Goal: Information Seeking & Learning: Find specific fact

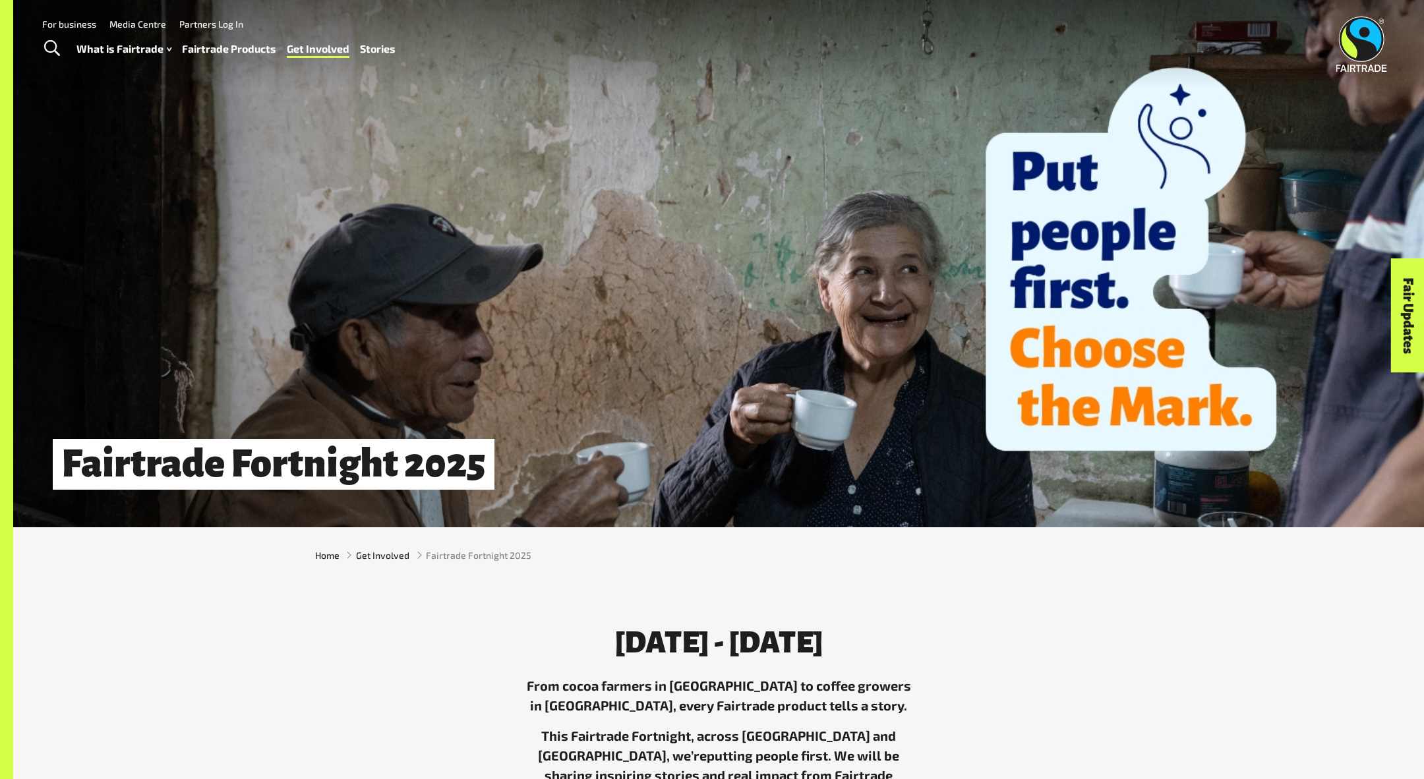
click at [55, 44] on span "Toggle Search" at bounding box center [52, 48] width 16 height 17
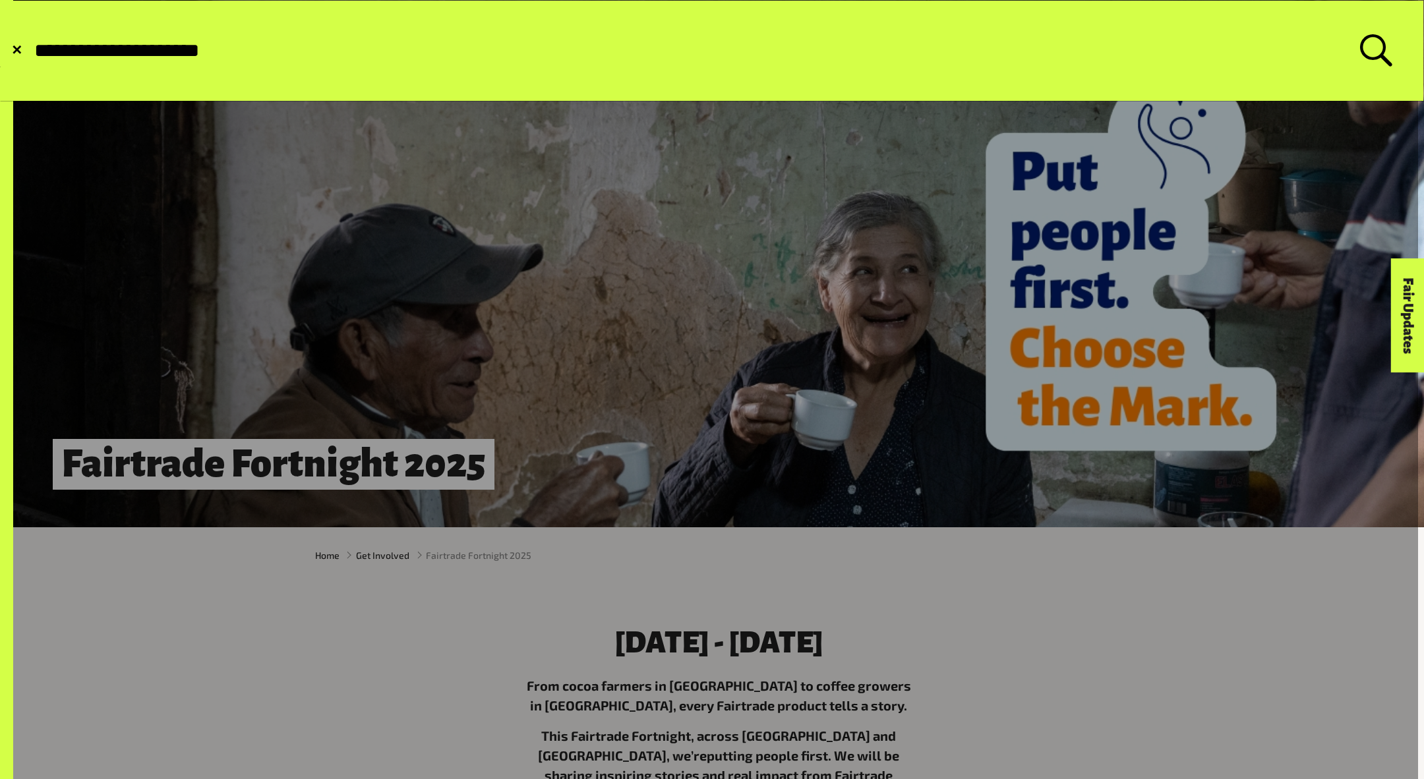
type input "**********"
click at [32, 51] on button "Submit Search" at bounding box center [32, 51] width 1 height 1
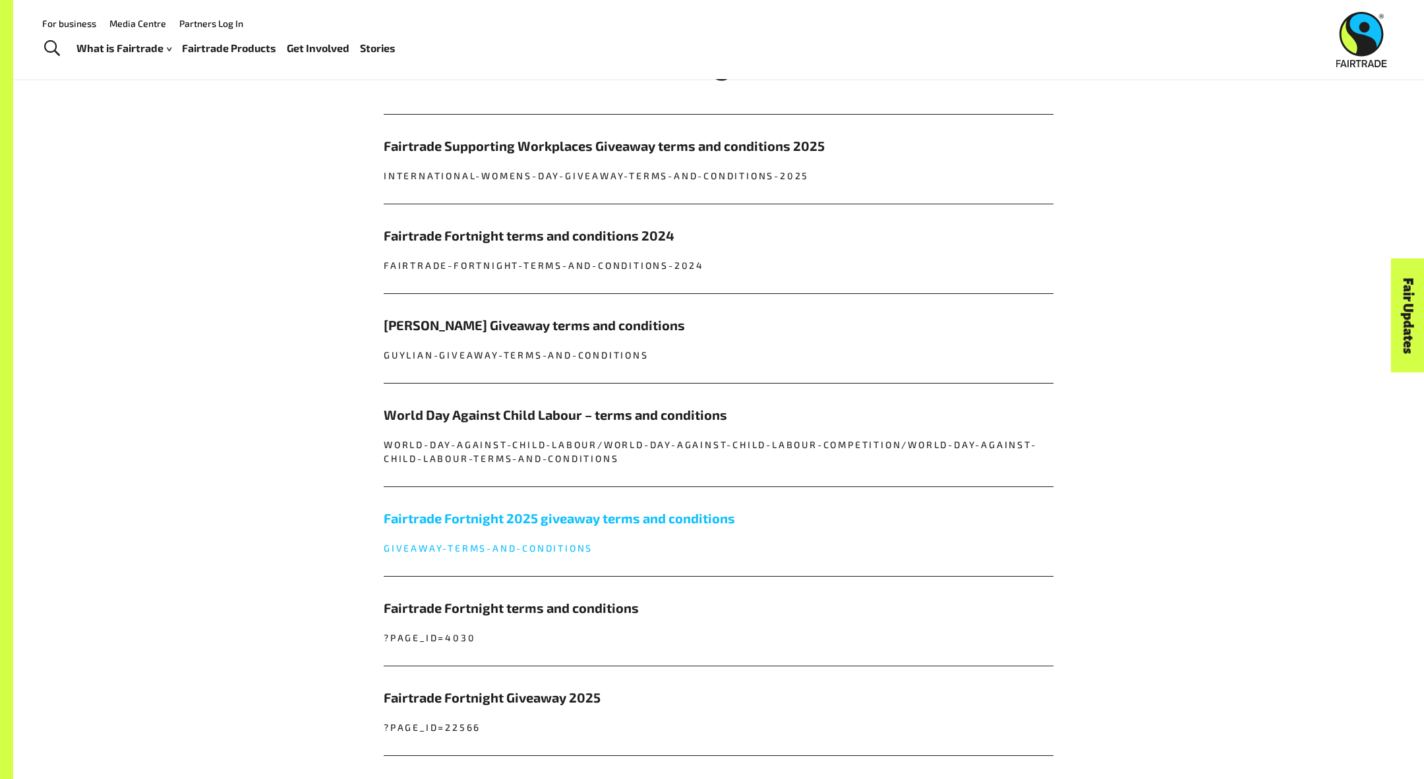
scroll to position [636, 0]
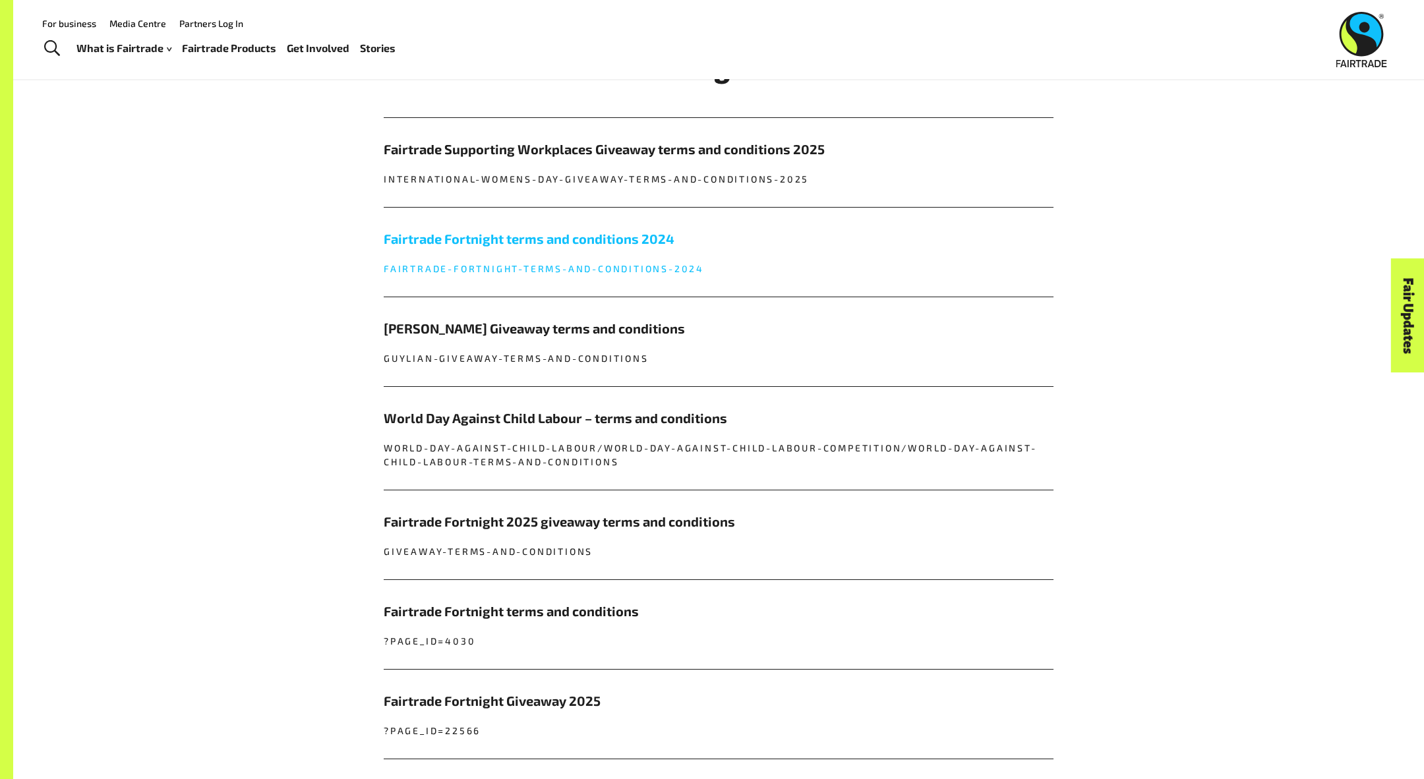
click at [647, 240] on h5 "Fairtrade Fortnight terms and conditions 2024" at bounding box center [719, 239] width 670 height 20
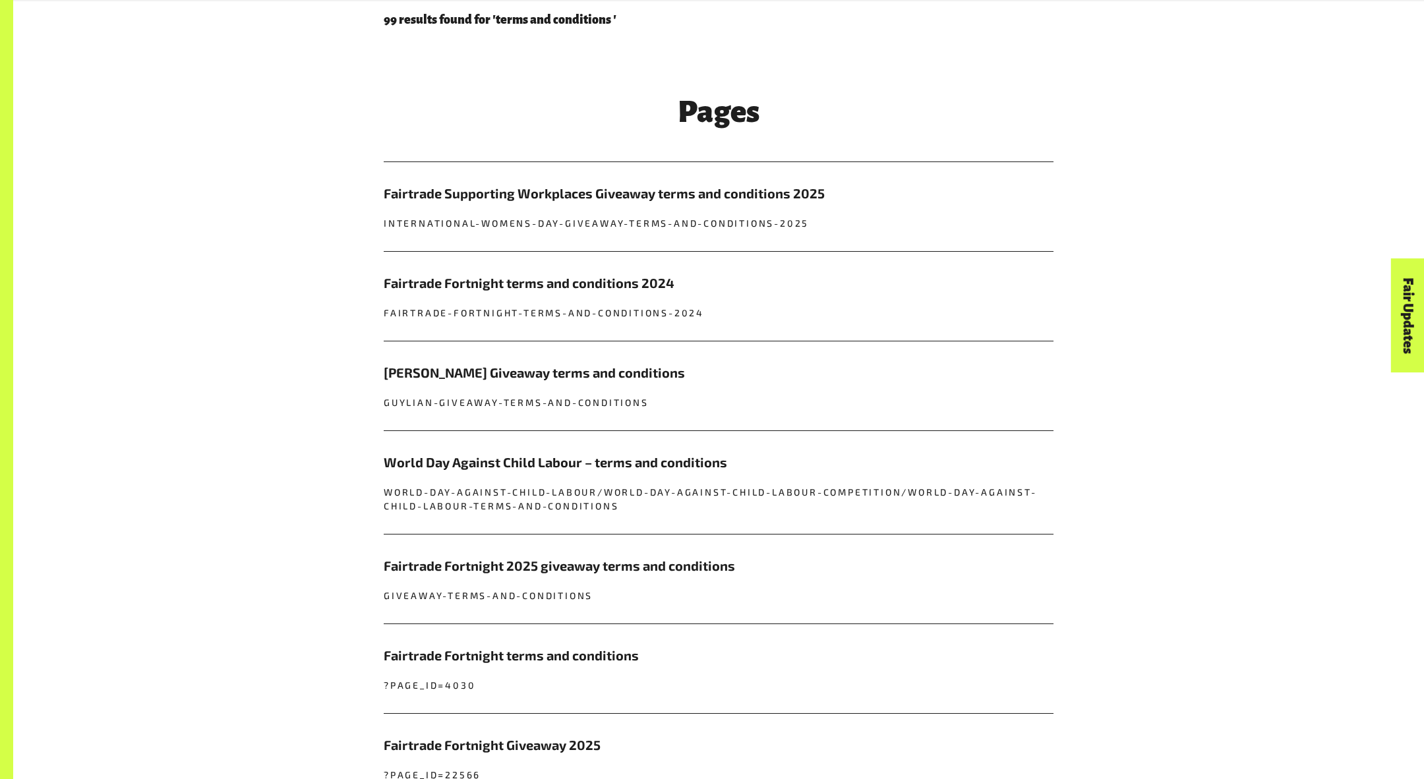
scroll to position [605, 0]
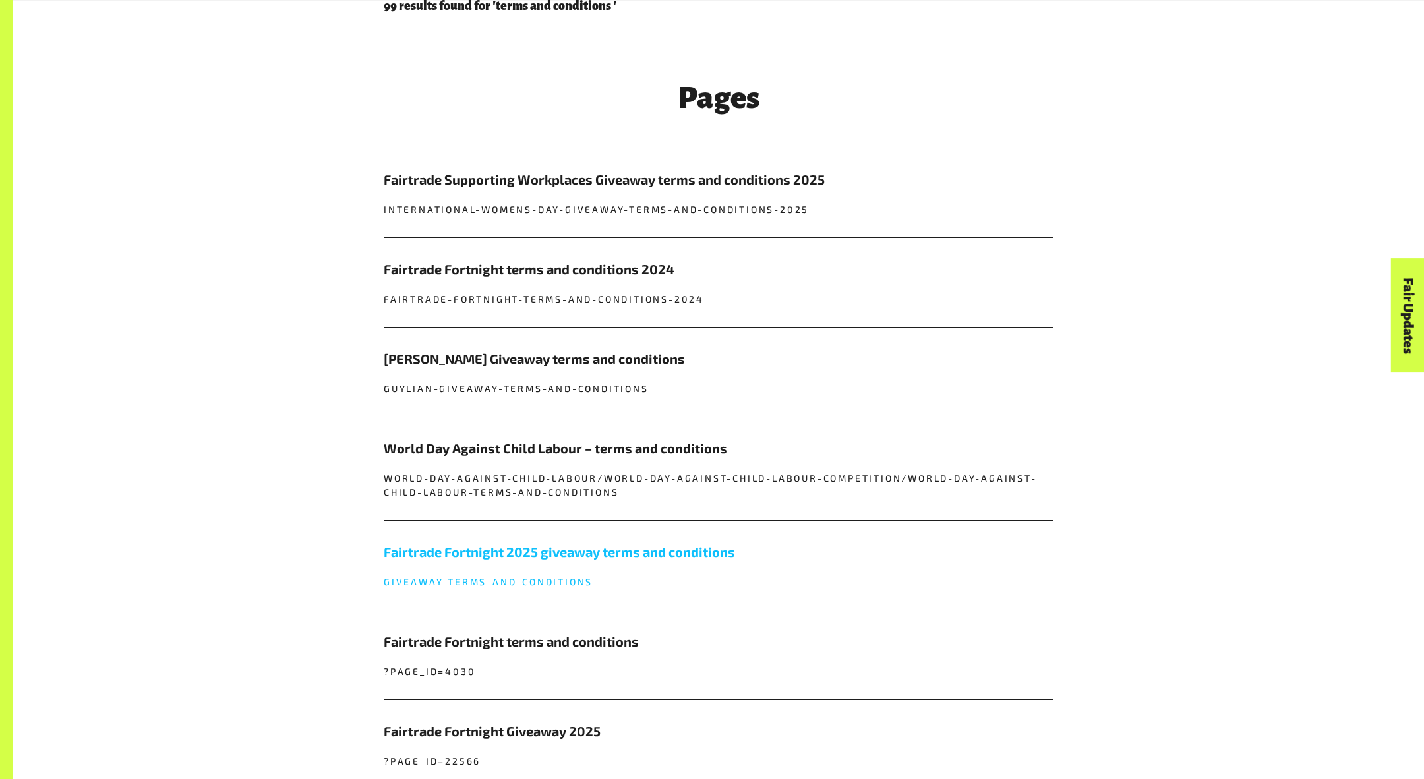
click at [582, 561] on link "Fairtrade Fortnight 2025 giveaway terms and conditions giveaway-terms-and-condi…" at bounding box center [719, 565] width 670 height 89
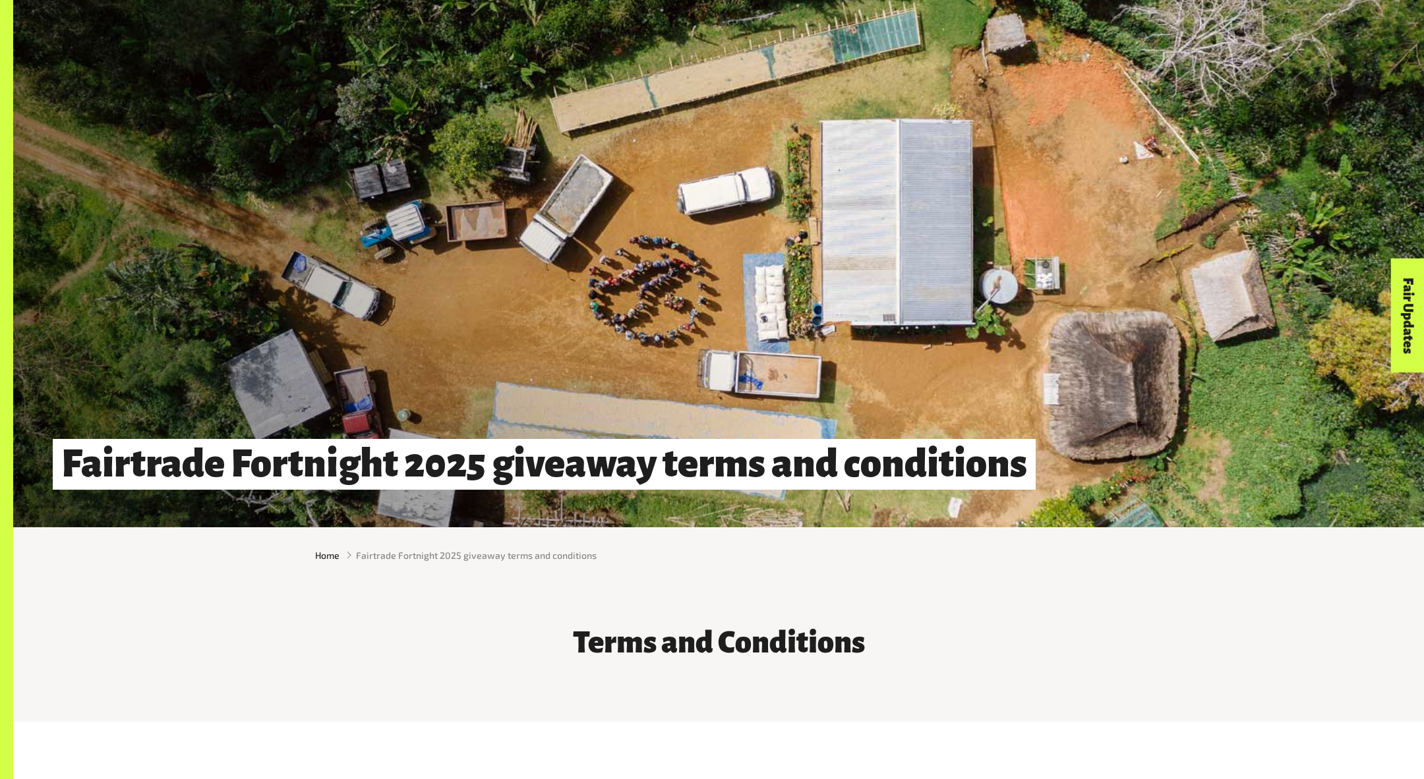
scroll to position [517, 0]
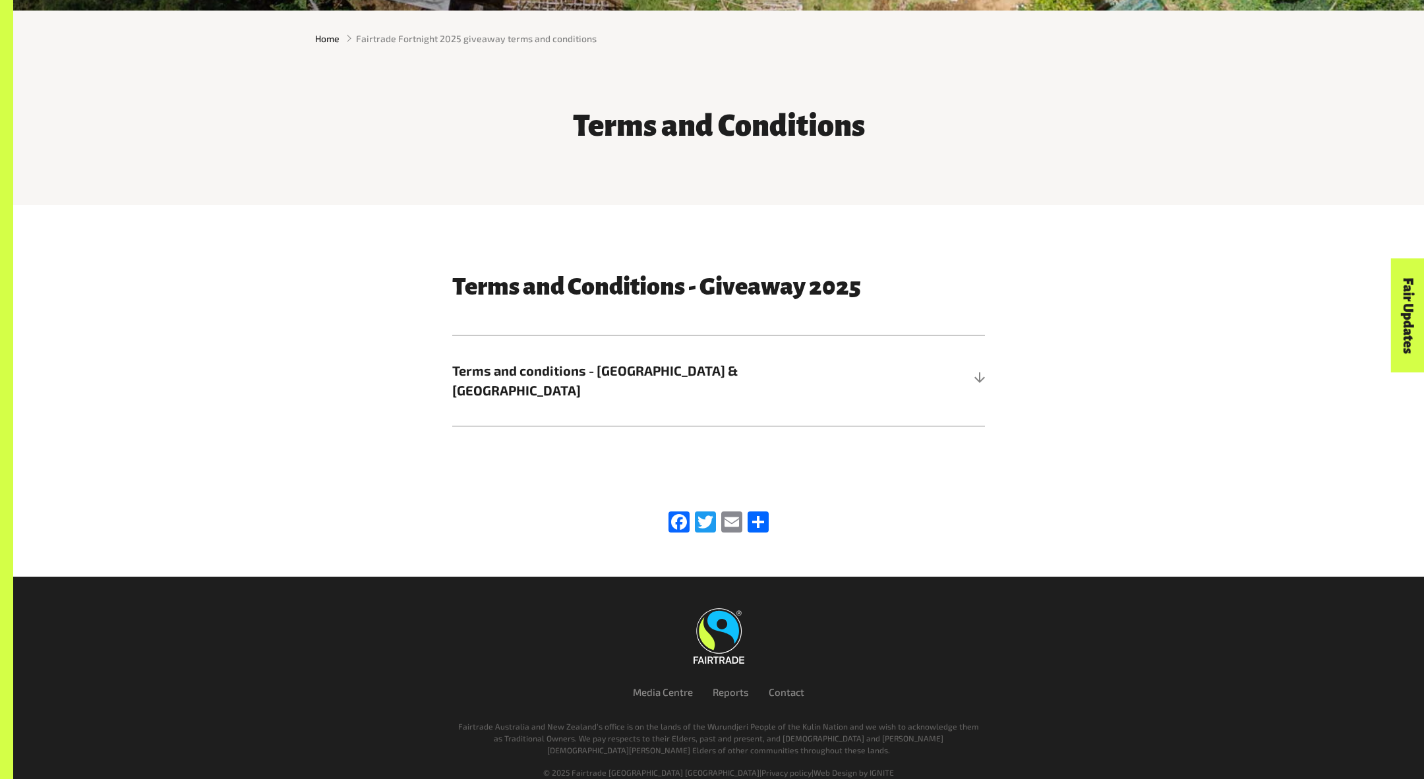
click at [734, 407] on div "Terms and Conditions - Giveaway 2025 Terms and conditions - [GEOGRAPHIC_DATA] &…" at bounding box center [718, 349] width 1411 height 237
click at [731, 369] on span "Terms and conditions - [GEOGRAPHIC_DATA] & [GEOGRAPHIC_DATA]" at bounding box center [652, 381] width 400 height 40
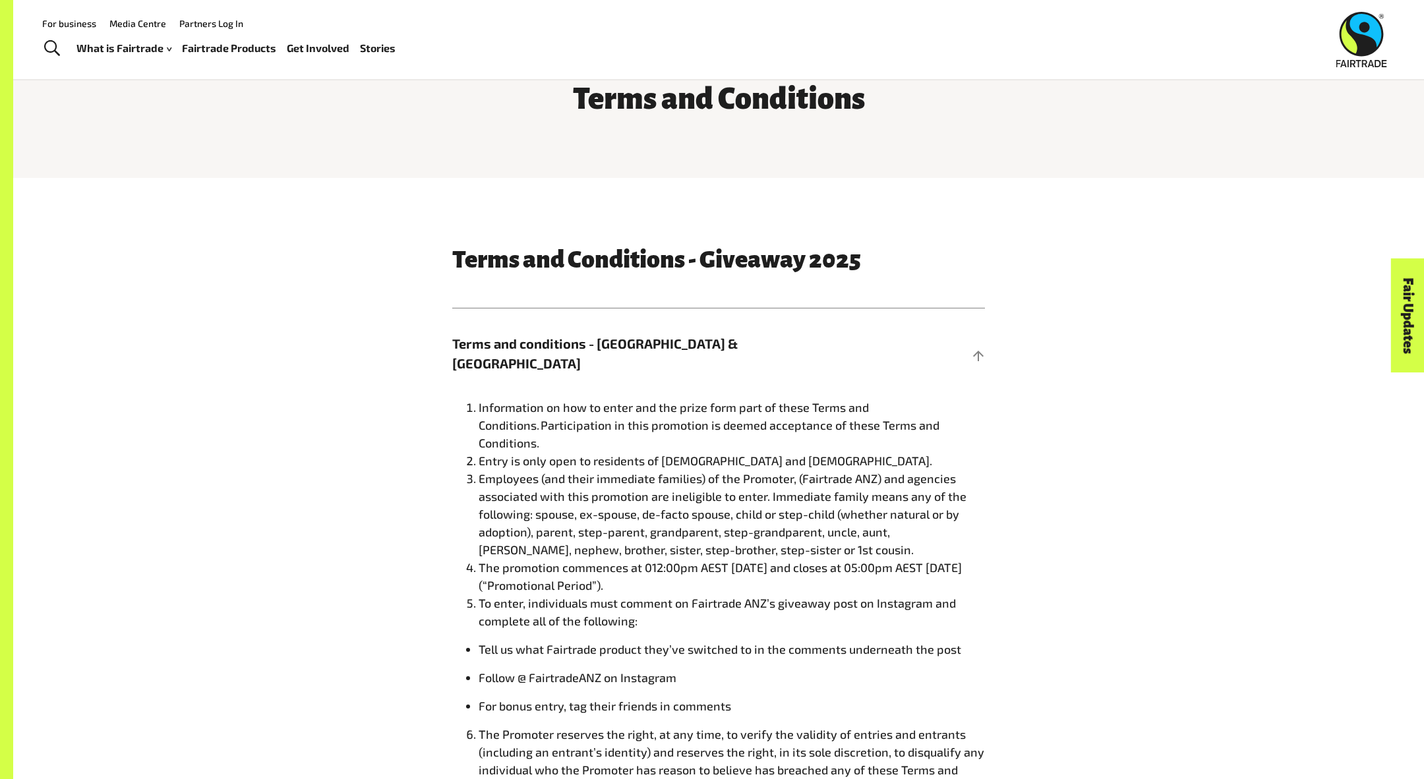
scroll to position [117, 0]
